Goal: Find specific page/section: Find specific page/section

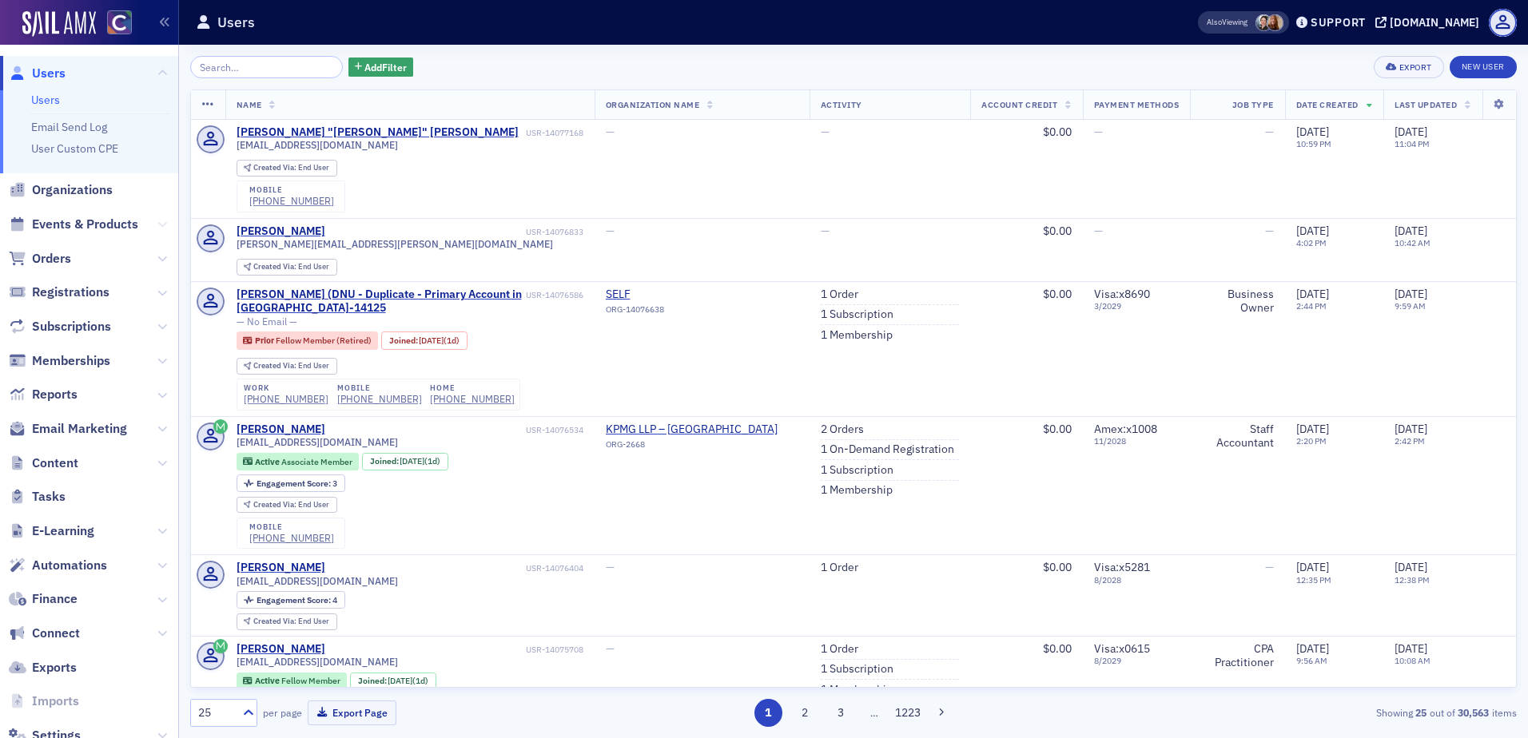
click at [157, 227] on icon at bounding box center [162, 225] width 10 height 10
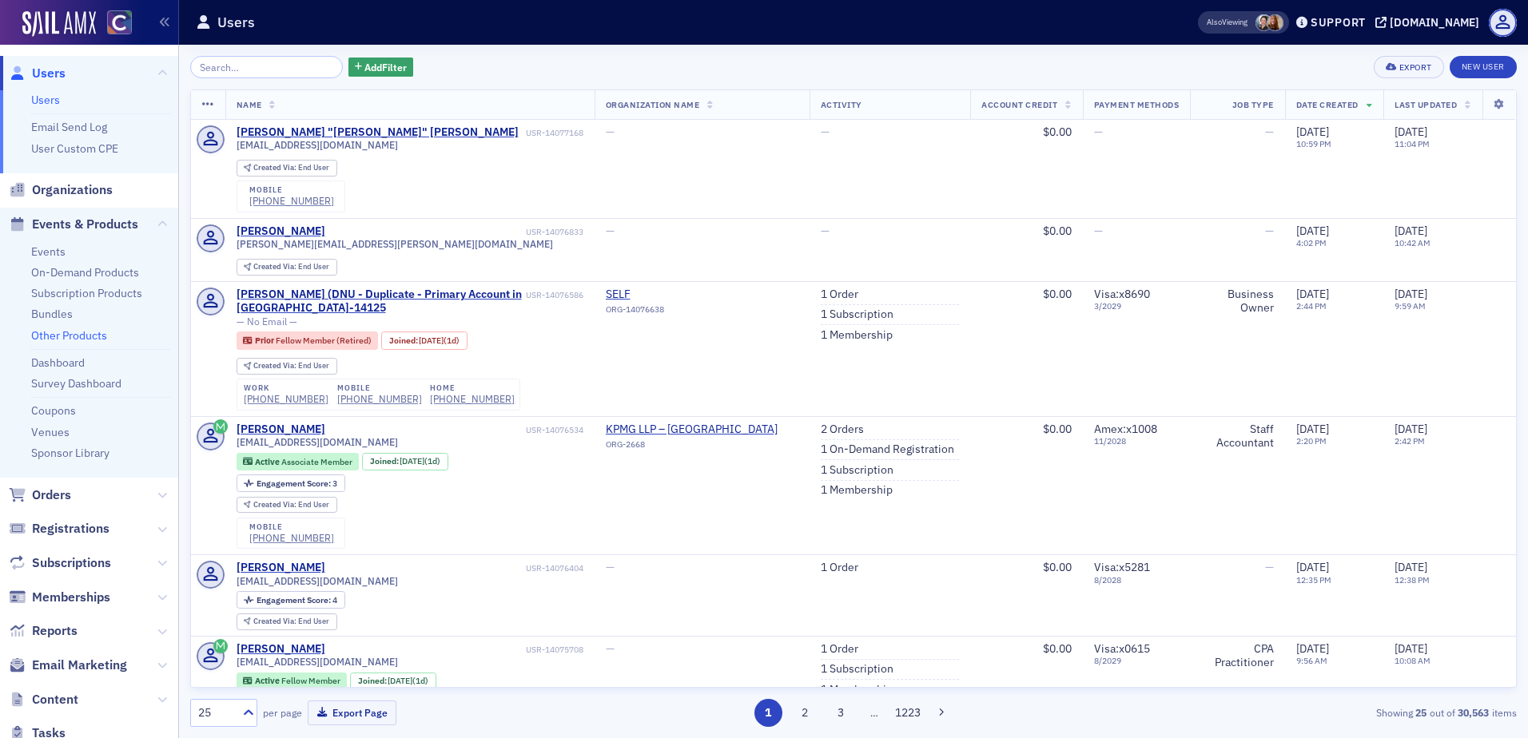
click at [74, 332] on link "Other Products" at bounding box center [69, 335] width 76 height 14
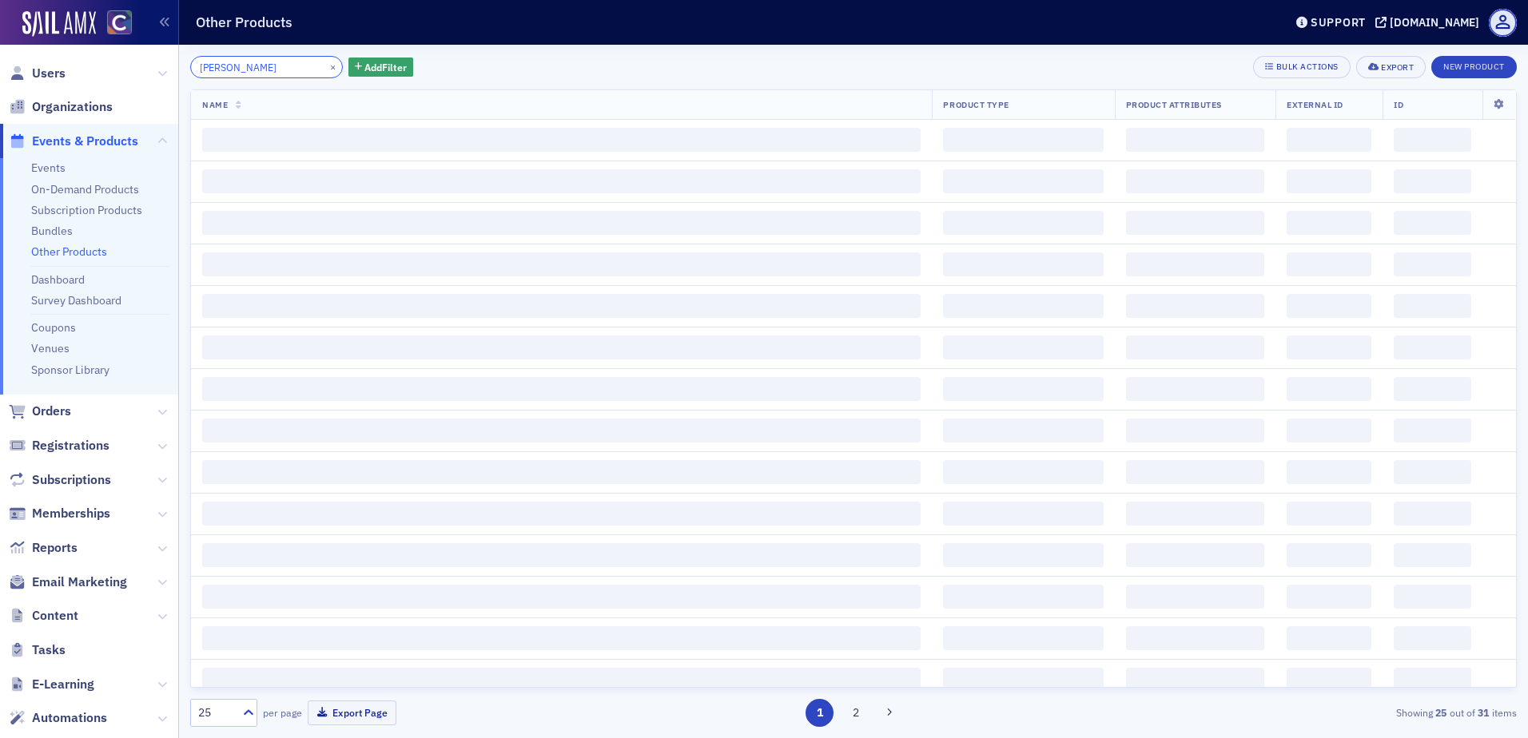
type input "coaches"
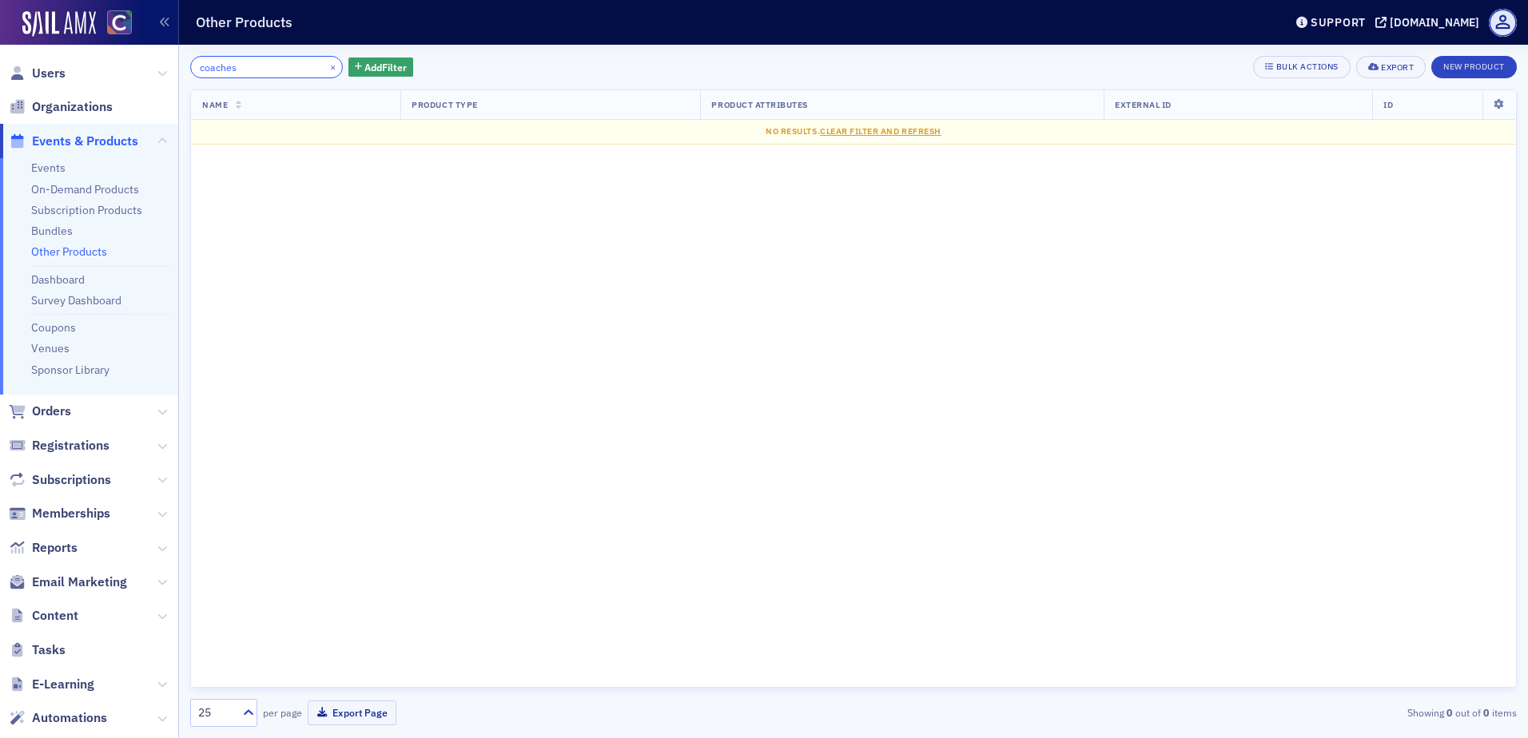
drag, startPoint x: 255, startPoint y: 69, endPoint x: 169, endPoint y: 63, distance: 86.5
click at [169, 63] on div "Users Organizations Events & Products Events On-Demand Products Subscription Pr…" at bounding box center [764, 369] width 1528 height 738
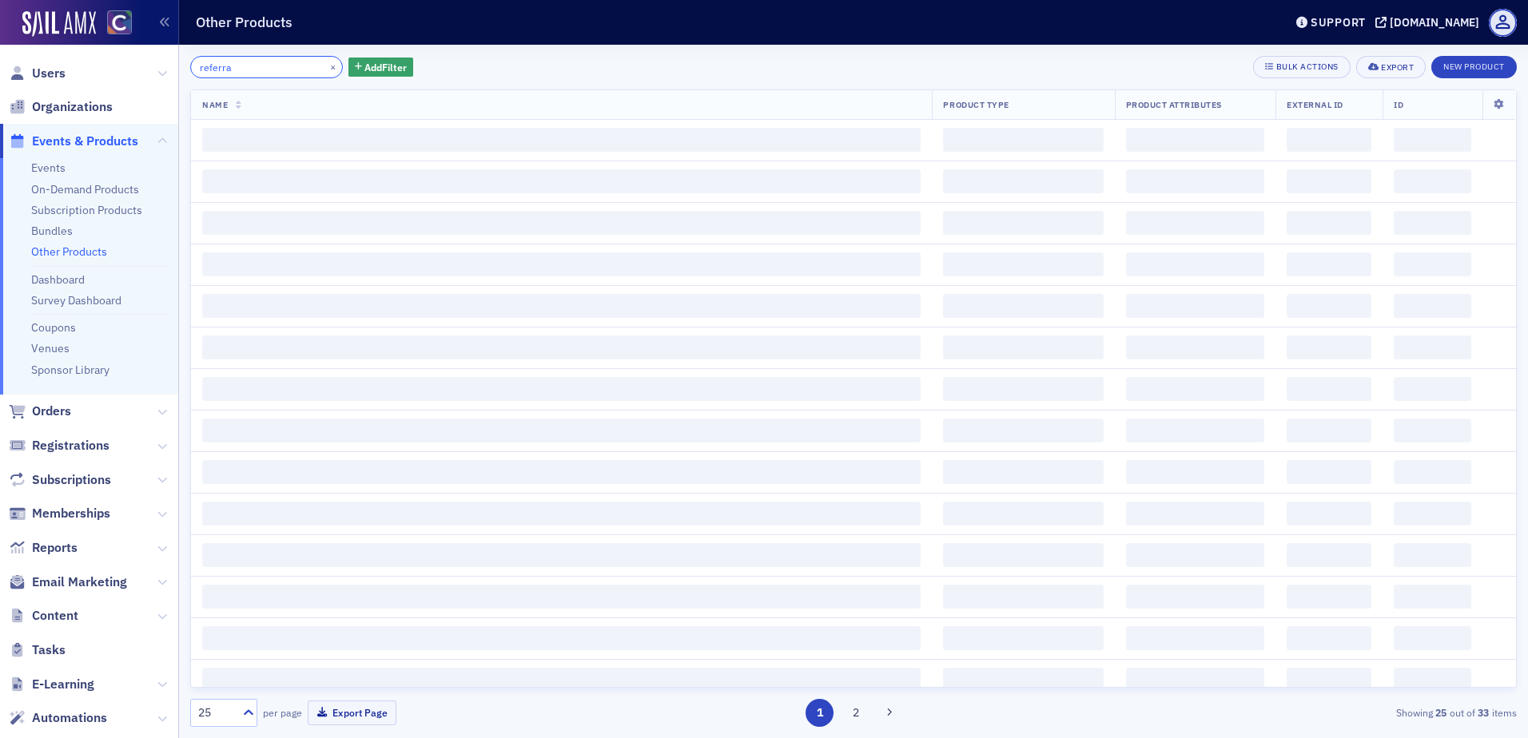
type input "referral"
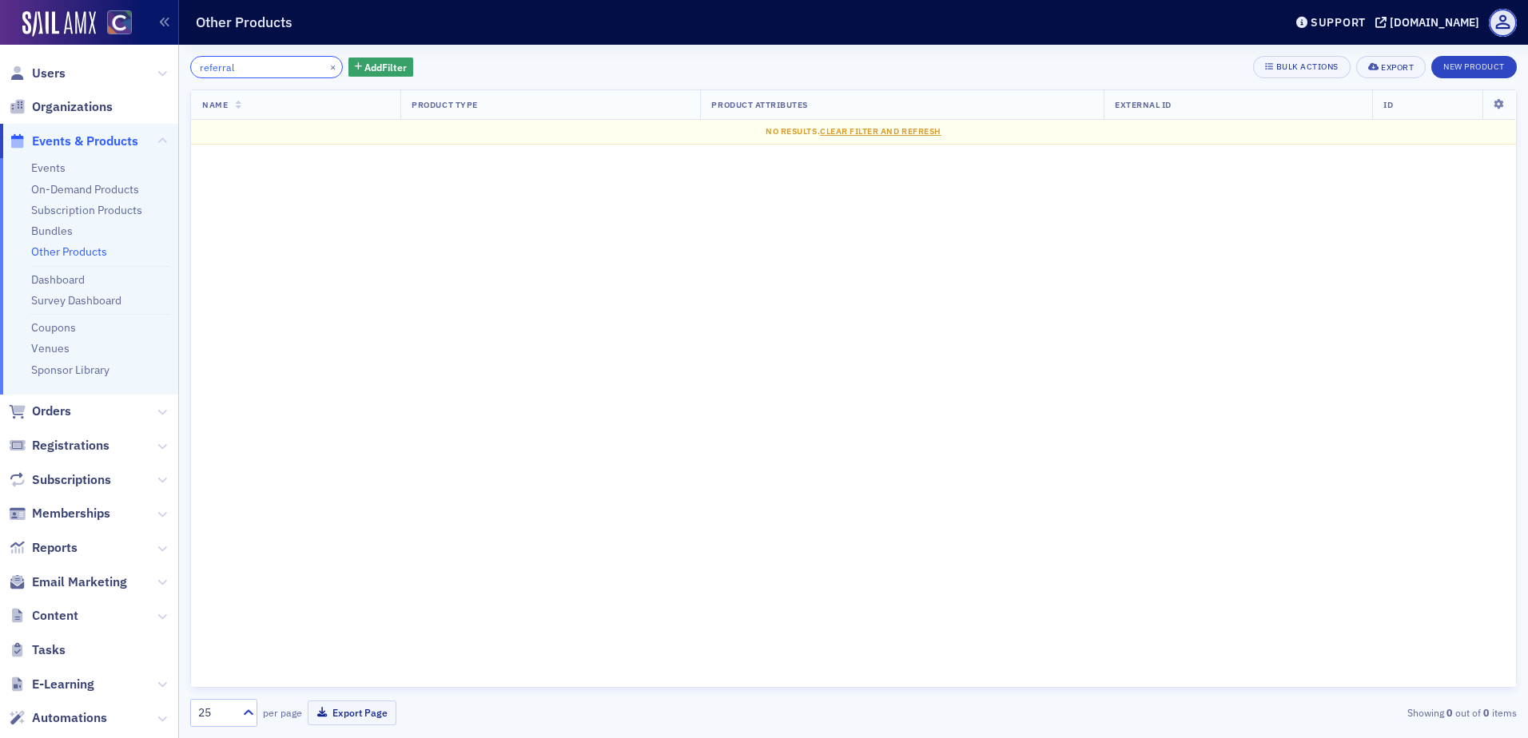
drag, startPoint x: 250, startPoint y: 67, endPoint x: 171, endPoint y: 65, distance: 79.1
click at [171, 65] on div "Users Organizations Events & Products Events On-Demand Products Subscription Pr…" at bounding box center [764, 369] width 1528 height 738
